Goal: Task Accomplishment & Management: Use online tool/utility

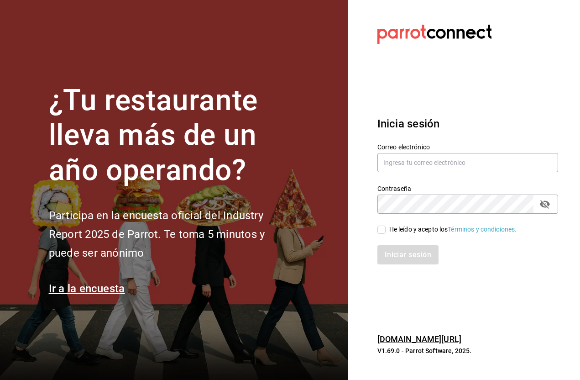
click at [412, 92] on section "Datos incorrectos. Verifica que tu Correo o Contraseña estén bien escritos. Ini…" at bounding box center [464, 190] width 232 height 380
click at [396, 172] on input "text" at bounding box center [468, 162] width 181 height 19
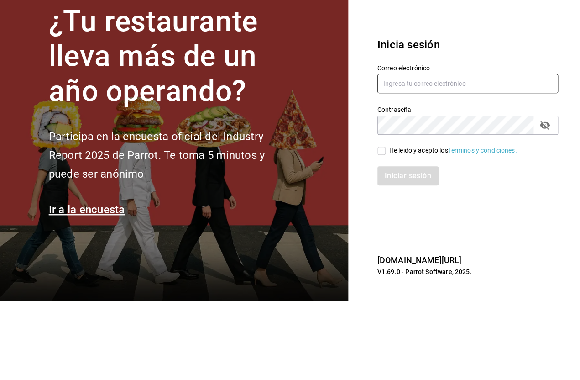
type input "jorge.cruz@grupocosteno.com"
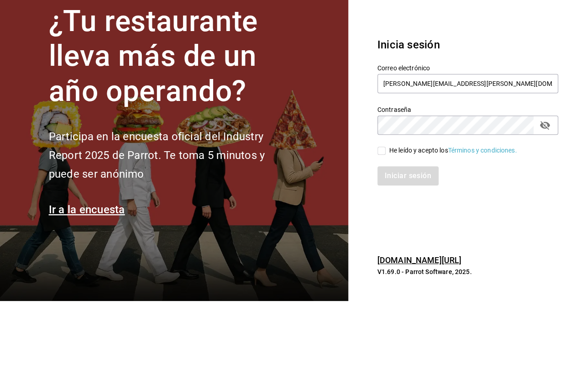
scroll to position [35, 0]
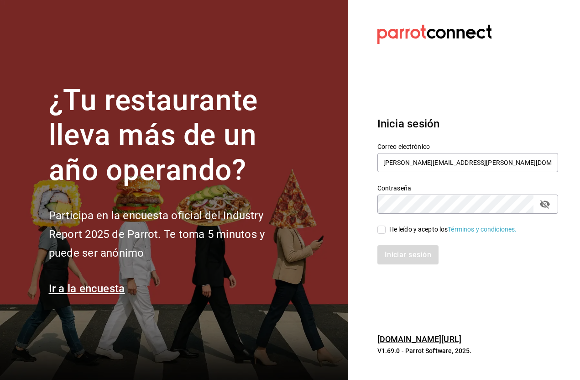
click at [384, 226] on input "He leído y acepto los Términos y condiciones." at bounding box center [382, 230] width 8 height 8
checkbox input "true"
click at [416, 245] on button "Iniciar sesión" at bounding box center [409, 254] width 62 height 19
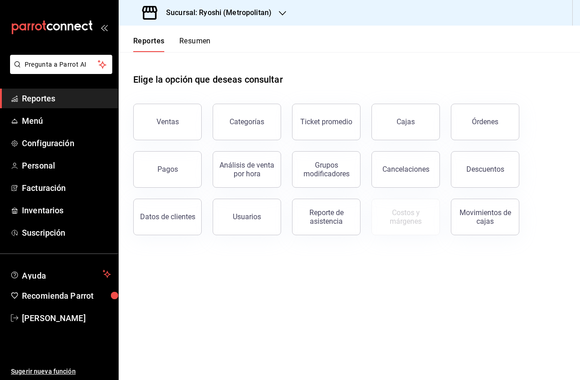
click at [271, 16] on div "Sucursal: Ryoshi (Metropolitan)" at bounding box center [208, 13] width 164 height 26
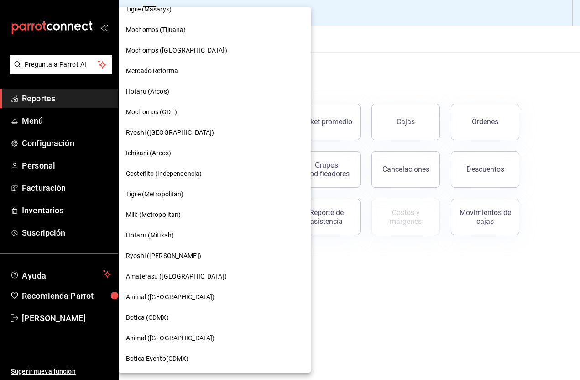
scroll to position [526, 0]
click at [170, 337] on span "Animal ([GEOGRAPHIC_DATA])" at bounding box center [170, 338] width 89 height 10
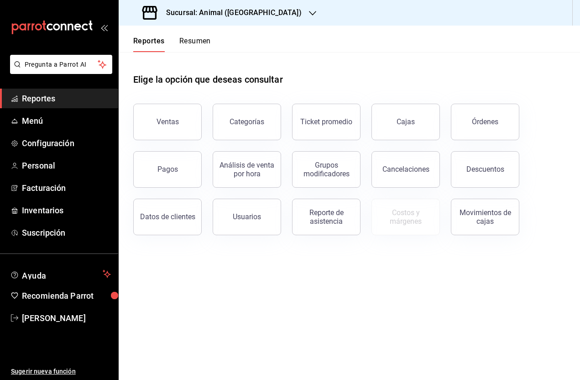
click at [177, 163] on button "Pagos" at bounding box center [167, 169] width 68 height 37
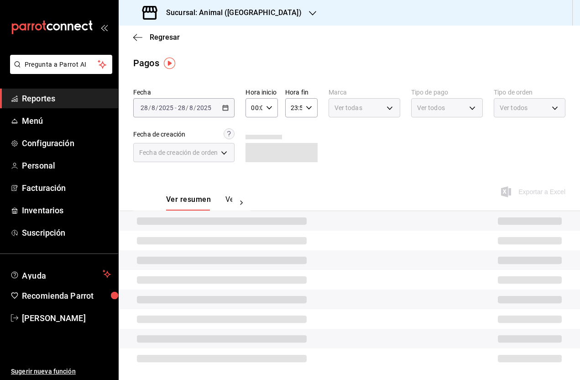
click at [137, 34] on icon "button" at bounding box center [135, 37] width 4 height 7
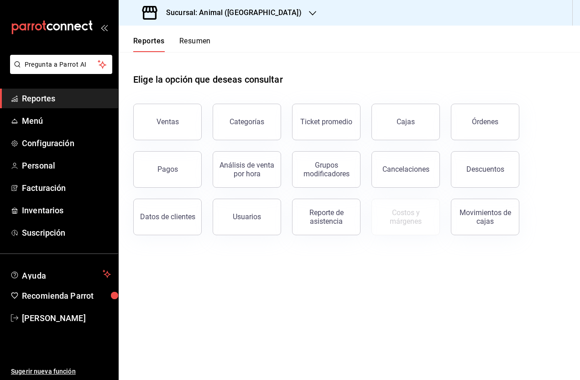
click at [184, 119] on button "Ventas" at bounding box center [167, 122] width 68 height 37
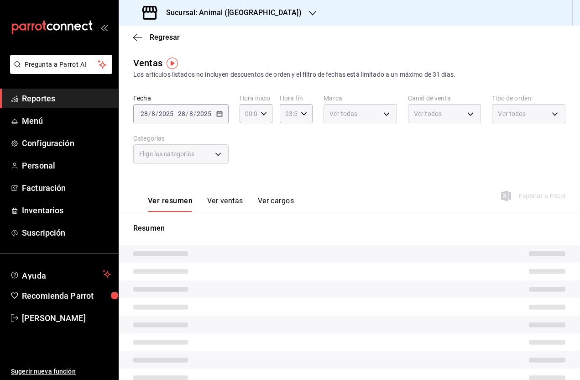
click at [223, 113] on div "[DATE] [DATE] - [DATE] [DATE]" at bounding box center [180, 113] width 95 height 19
click at [222, 115] on div "[DATE] [DATE] - [DATE] [DATE]" at bounding box center [180, 113] width 95 height 19
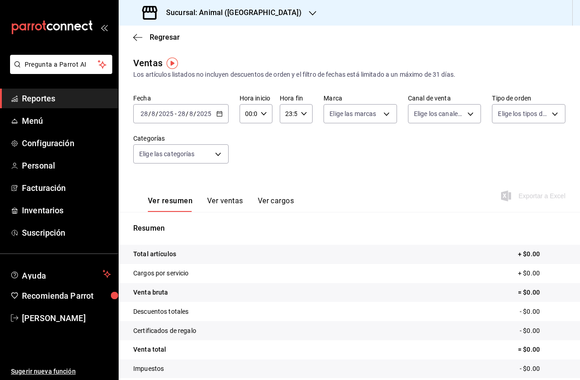
click at [220, 116] on icon "button" at bounding box center [219, 114] width 6 height 6
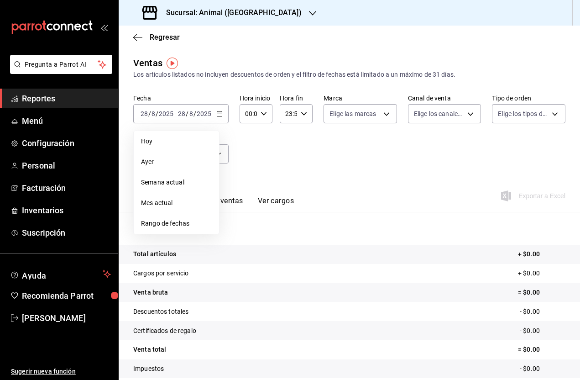
click at [185, 224] on span "Rango de fechas" at bounding box center [176, 224] width 71 height 10
click at [257, 254] on abbr "26" at bounding box center [255, 255] width 6 height 6
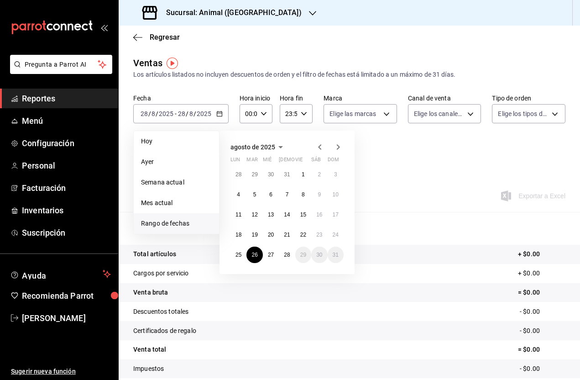
click at [271, 257] on abbr "27" at bounding box center [271, 255] width 6 height 6
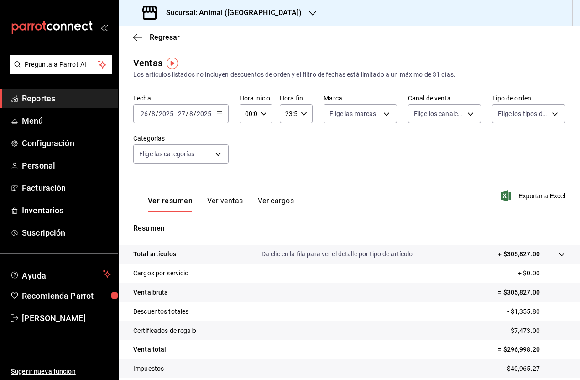
click at [256, 112] on input "00:00" at bounding box center [248, 114] width 17 height 18
click at [247, 159] on span "04" at bounding box center [248, 155] width 2 height 7
type input "04:00"
click at [306, 116] on div at bounding box center [290, 190] width 580 height 380
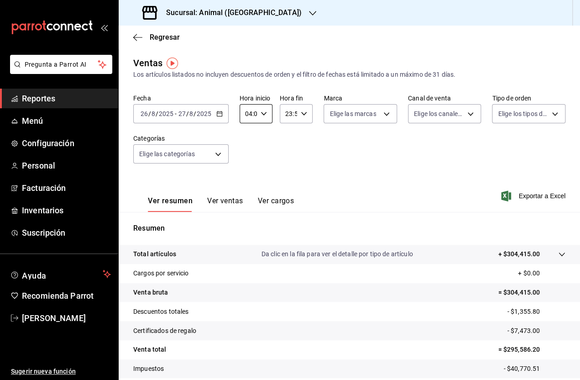
click at [297, 114] on input "23:59" at bounding box center [288, 114] width 17 height 18
click at [287, 142] on span "04" at bounding box center [288, 138] width 2 height 7
type input "04:59"
click at [384, 169] on div at bounding box center [290, 190] width 580 height 380
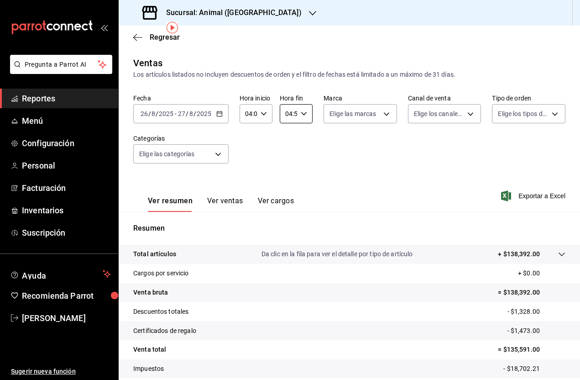
click at [218, 121] on body "Pregunta a Parrot AI Reportes Menú Configuración Personal Facturación Inventari…" at bounding box center [290, 190] width 580 height 380
